Goal: Task Accomplishment & Management: Use online tool/utility

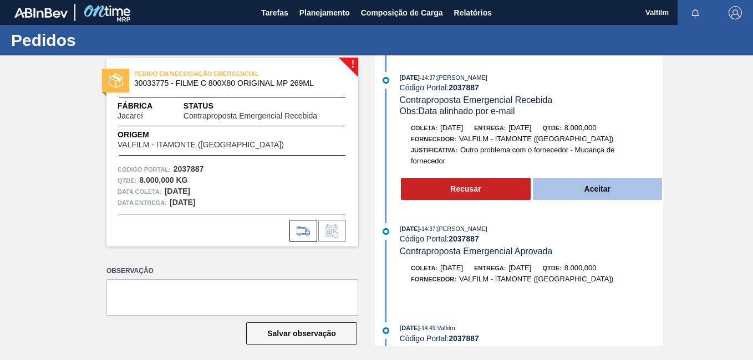
click at [617, 193] on button "Aceitar" at bounding box center [598, 189] width 130 height 22
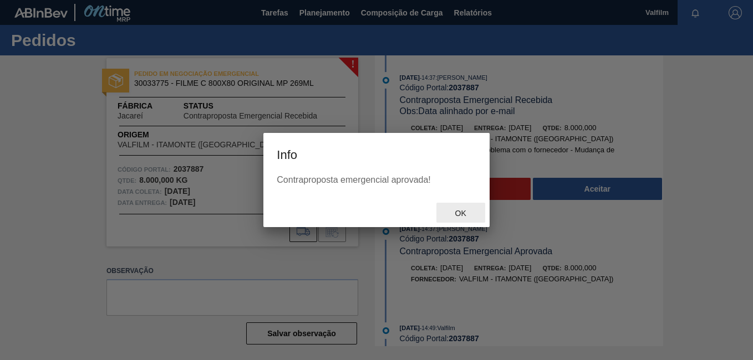
click at [457, 219] on div "Ok" at bounding box center [460, 213] width 49 height 21
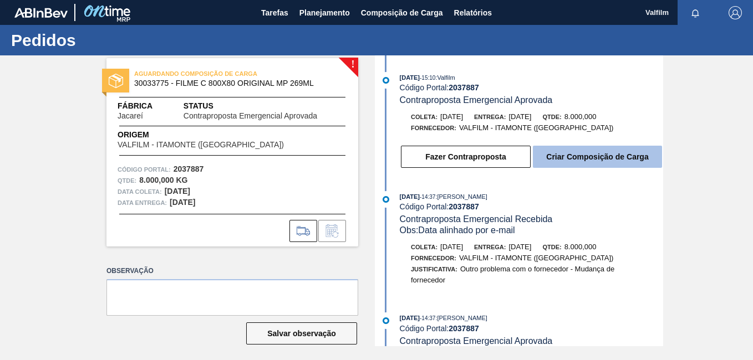
click at [596, 163] on button "Criar Composição de Carga" at bounding box center [597, 157] width 129 height 22
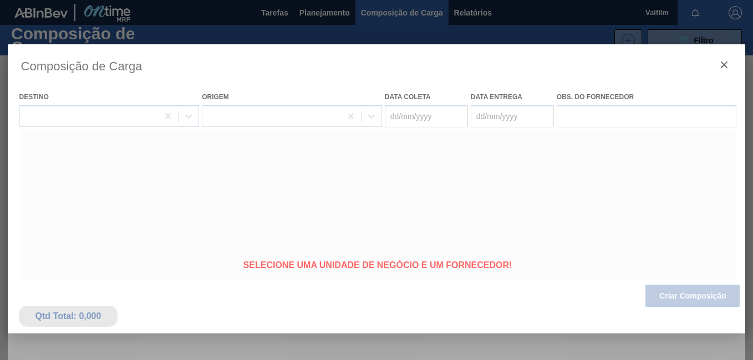
type coleta "[DATE]"
type Entrega "[DATE]"
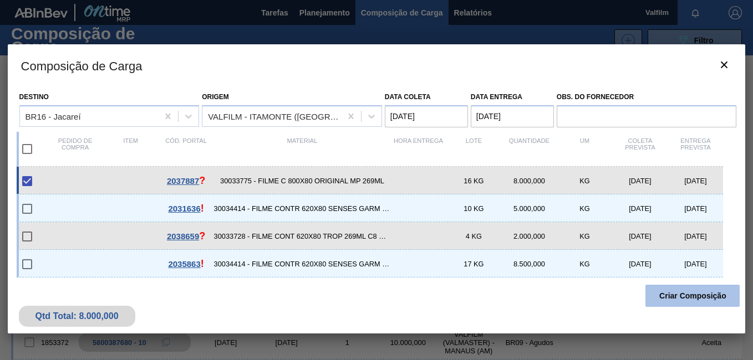
click at [689, 295] on button "Criar Composição" at bounding box center [692, 296] width 94 height 22
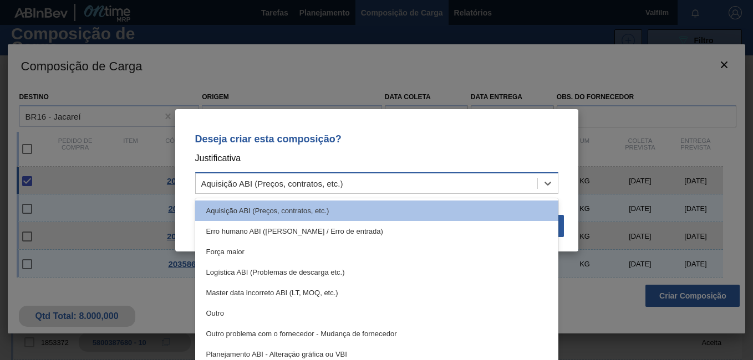
click at [314, 187] on div "Aquisição ABI (Preços, contratos, etc.)" at bounding box center [272, 182] width 142 height 9
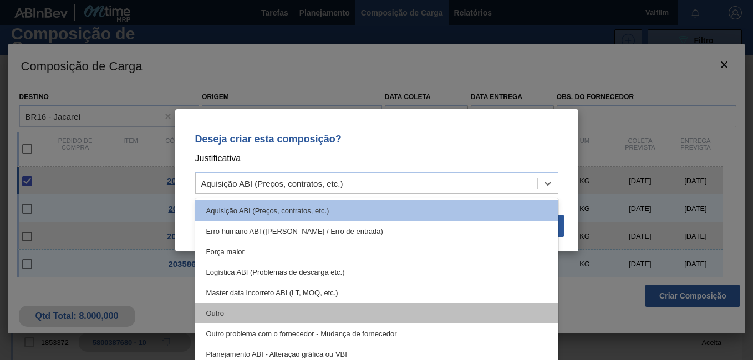
click at [304, 309] on div "Outro" at bounding box center [376, 313] width 363 height 21
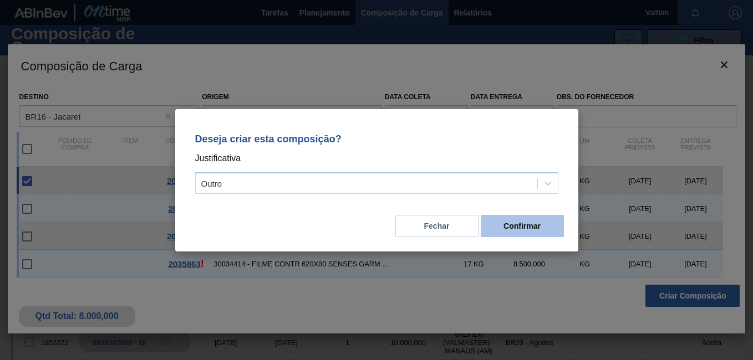
click at [540, 232] on button "Confirmar" at bounding box center [522, 226] width 83 height 22
